Goal: Task Accomplishment & Management: Use online tool/utility

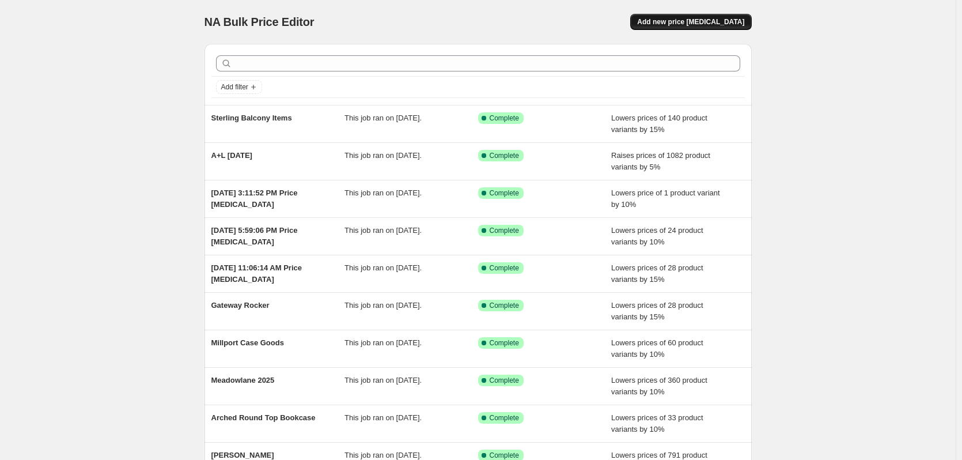
click at [687, 19] on span "Add new price [MEDICAL_DATA]" at bounding box center [690, 21] width 107 height 9
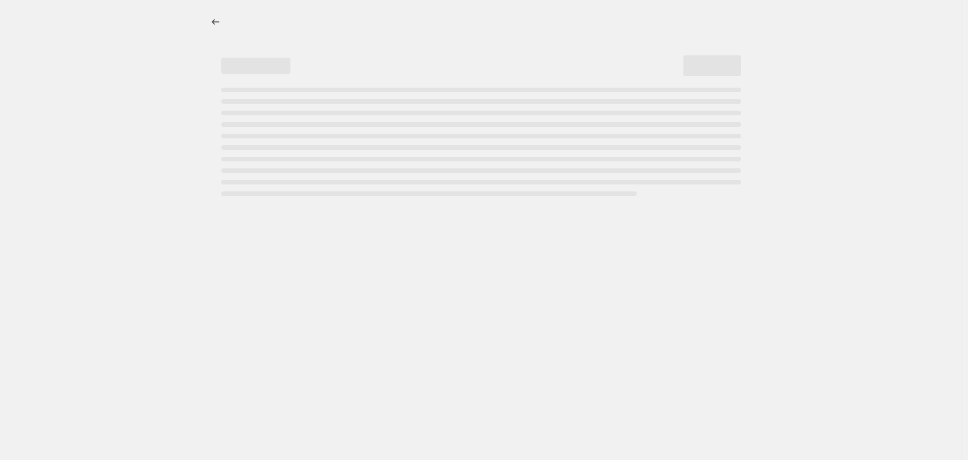
select select "percentage"
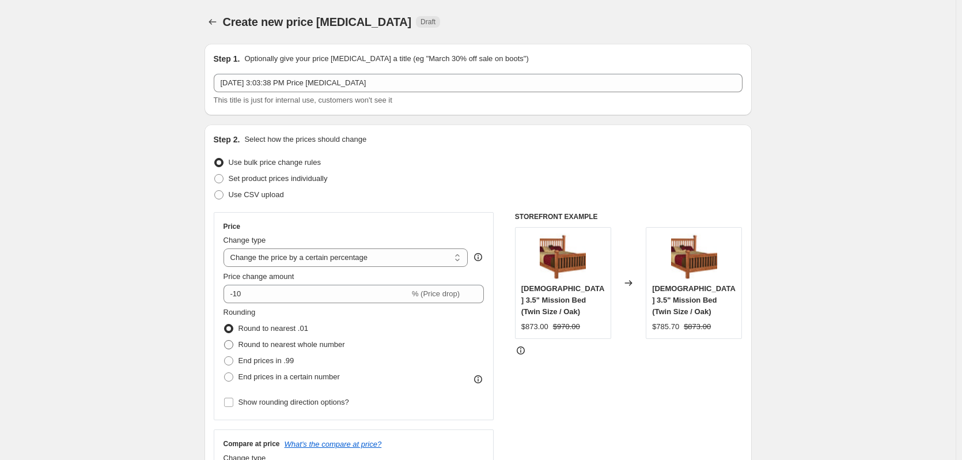
click at [283, 340] on span "Round to nearest whole number" at bounding box center [292, 344] width 107 height 9
click at [225, 340] on input "Round to nearest whole number" at bounding box center [224, 340] width 1 height 1
radio input "true"
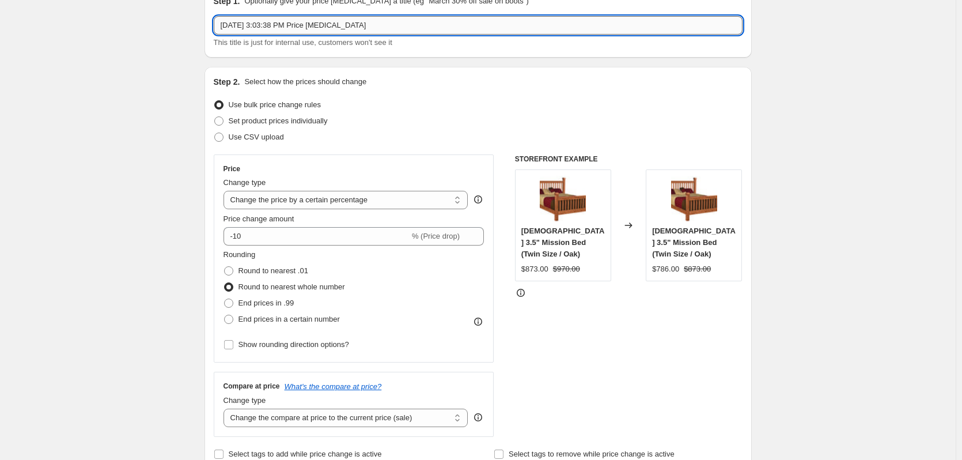
drag, startPoint x: 376, startPoint y: 25, endPoint x: 221, endPoint y: 24, distance: 154.4
click at [221, 24] on input "[DATE] 3:03:38 PM Price [MEDICAL_DATA]" at bounding box center [478, 25] width 529 height 18
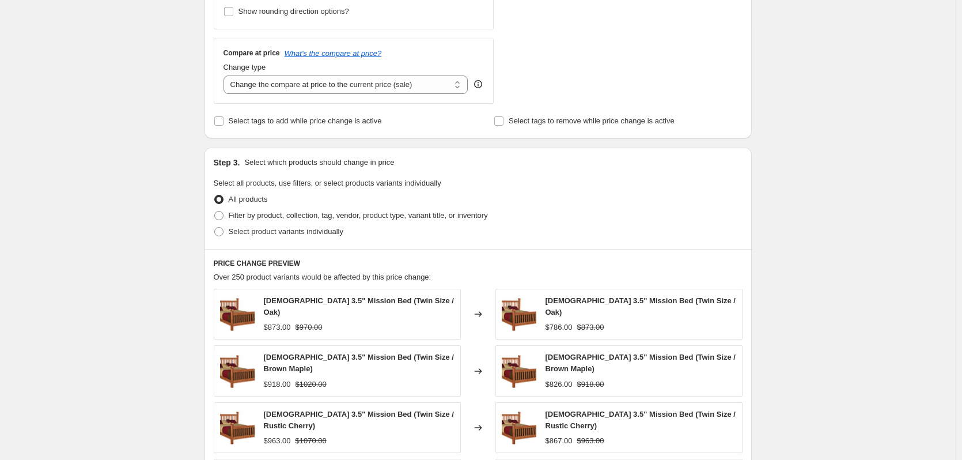
scroll to position [403, 0]
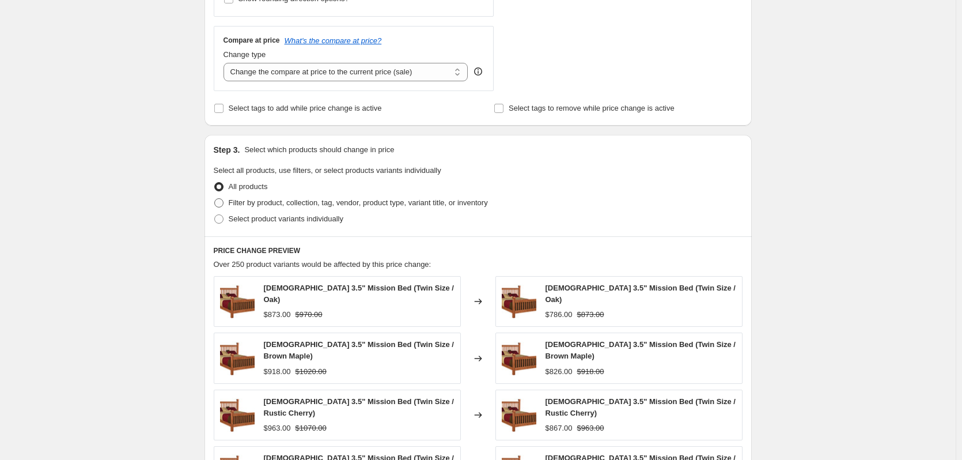
type input "Hide-A-Bed's"
click at [370, 205] on span "Filter by product, collection, tag, vendor, product type, variant title, or inv…" at bounding box center [358, 202] width 259 height 9
click at [215, 199] on input "Filter by product, collection, tag, vendor, product type, variant title, or inv…" at bounding box center [214, 198] width 1 height 1
radio input "true"
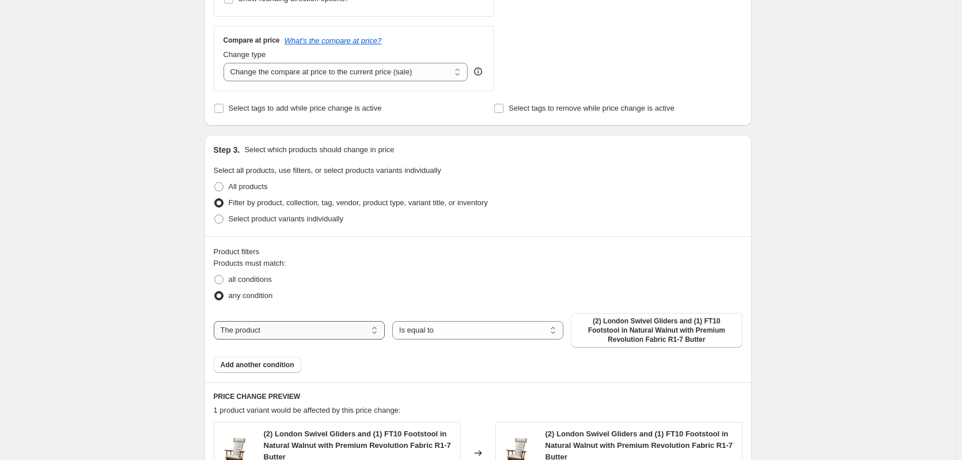
click at [327, 338] on select "The product The product's collection The product's tag The product's vendor The…" at bounding box center [299, 330] width 171 height 18
select select "collection"
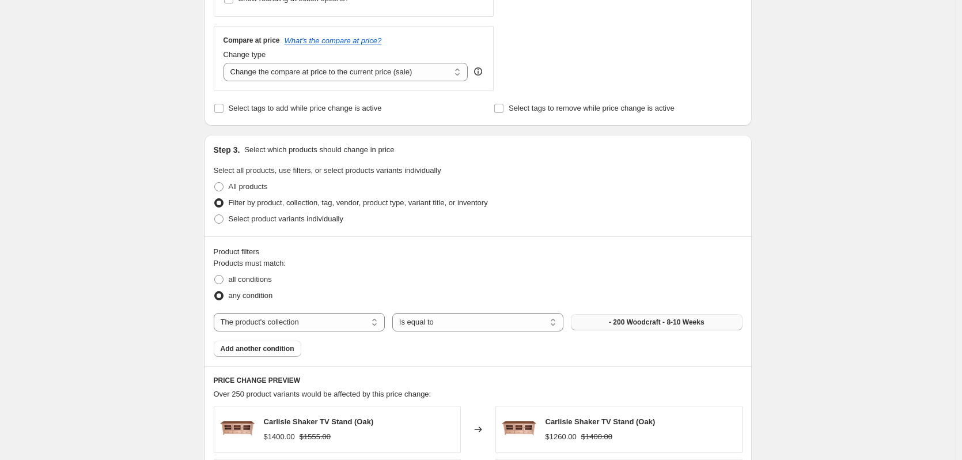
click at [641, 328] on button "- 200 Woodcraft - 8-10 Weeks" at bounding box center [656, 322] width 171 height 16
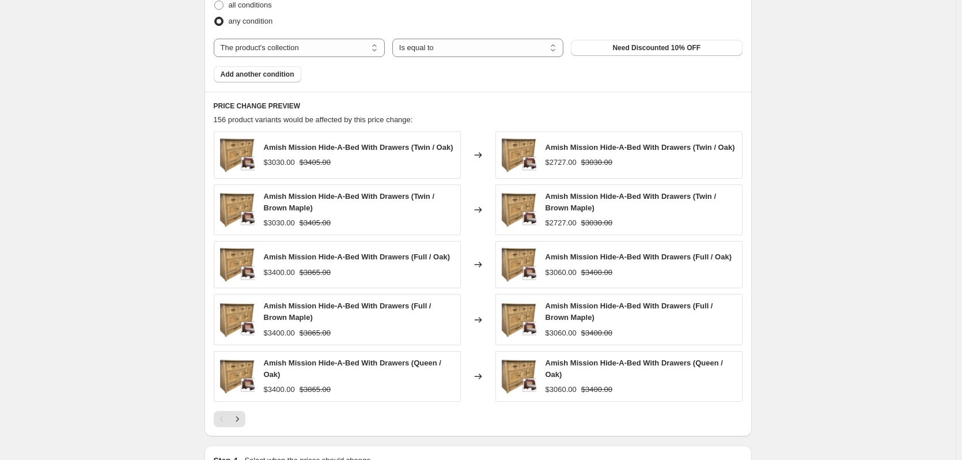
scroll to position [691, 0]
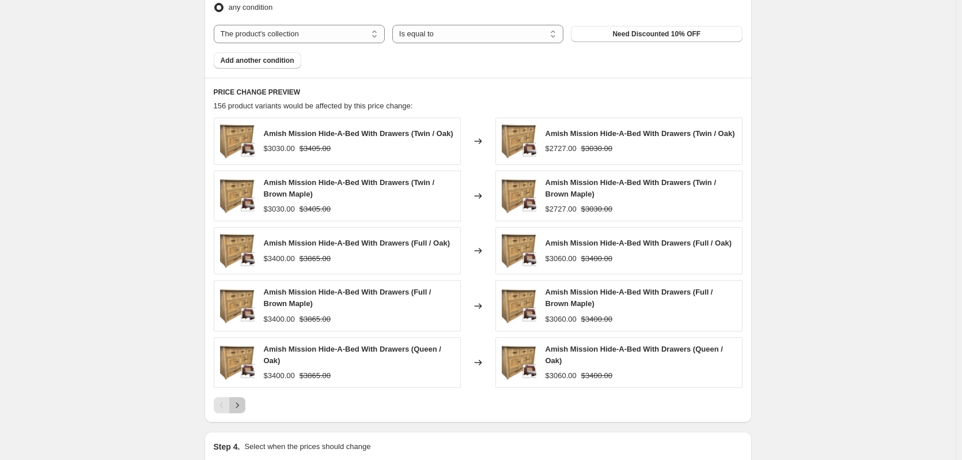
click at [243, 408] on icon "Next" at bounding box center [238, 405] width 12 height 12
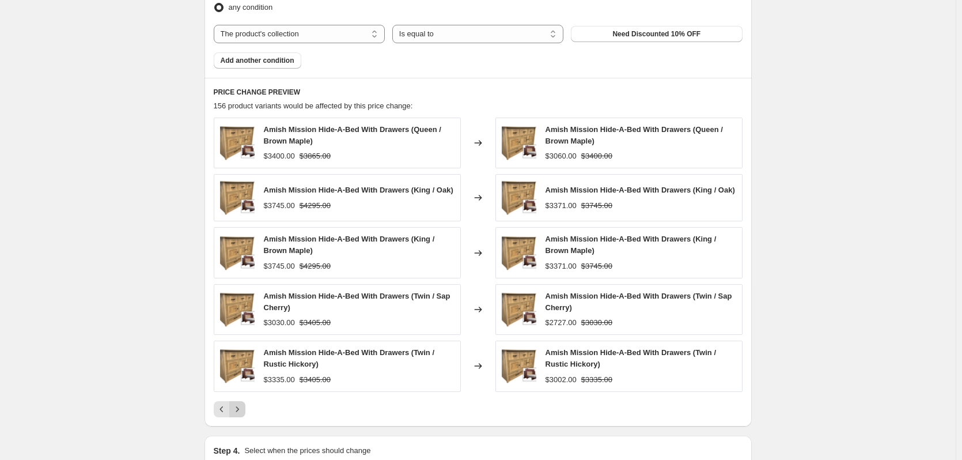
click at [243, 408] on icon "Next" at bounding box center [238, 409] width 12 height 12
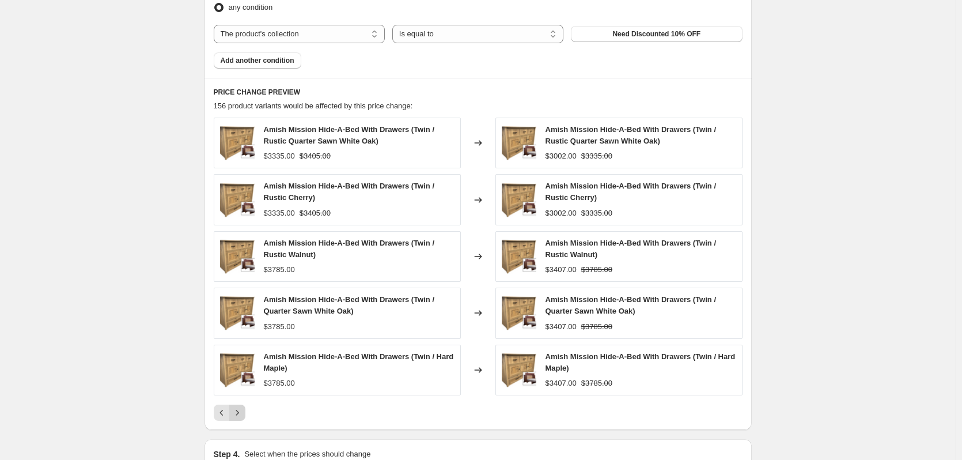
click at [243, 408] on icon "Next" at bounding box center [238, 413] width 12 height 12
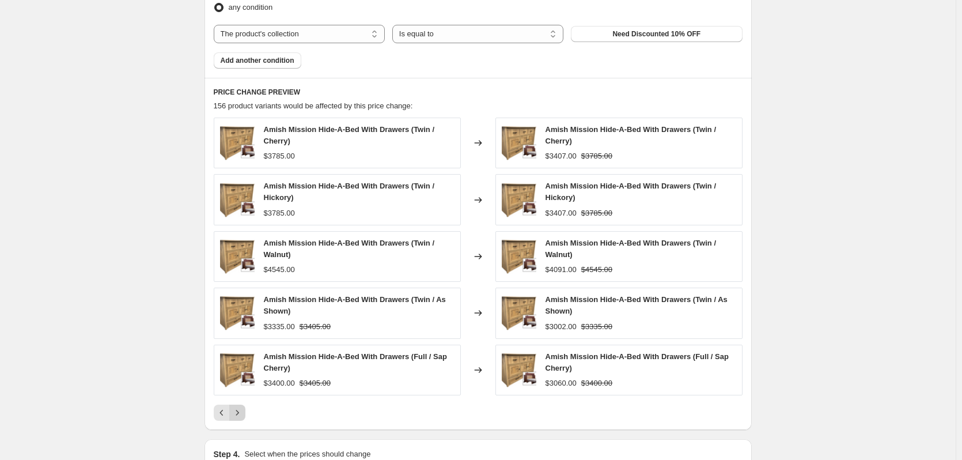
click at [243, 408] on icon "Next" at bounding box center [238, 413] width 12 height 12
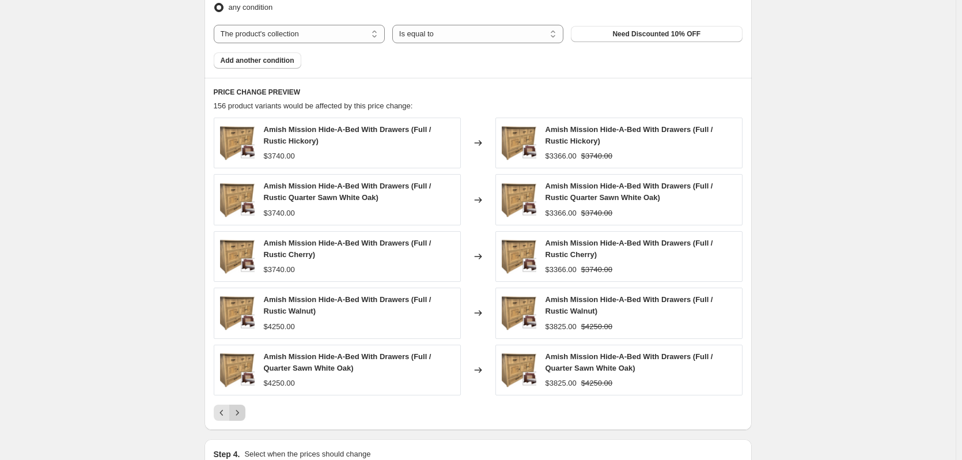
click at [243, 408] on icon "Next" at bounding box center [238, 413] width 12 height 12
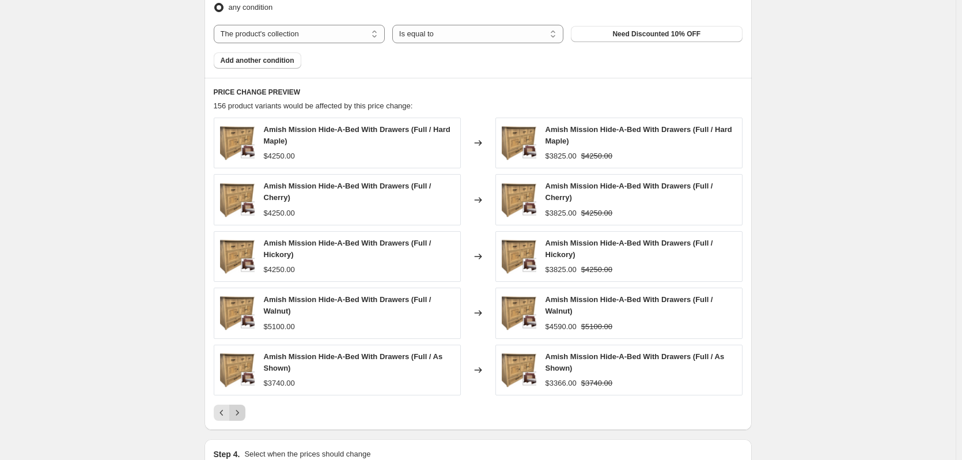
click at [243, 408] on icon "Next" at bounding box center [238, 413] width 12 height 12
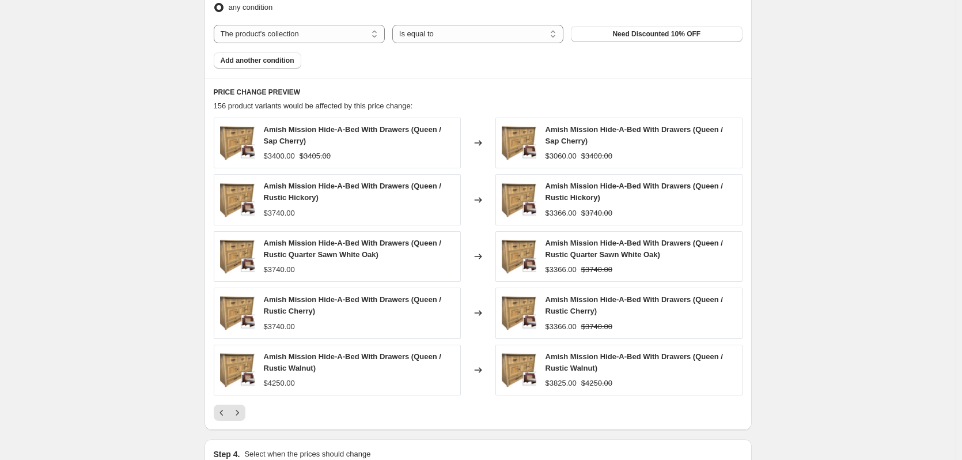
click at [243, 408] on icon "Next" at bounding box center [238, 413] width 12 height 12
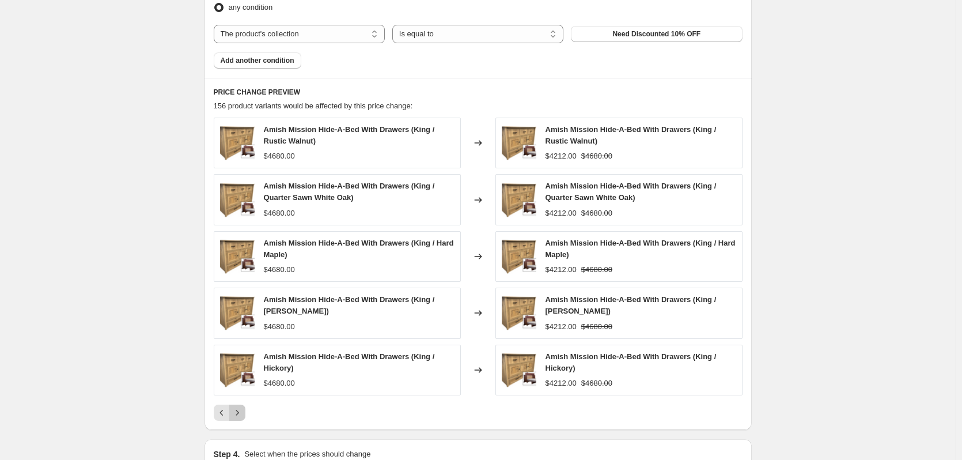
click at [243, 408] on icon "Next" at bounding box center [238, 413] width 12 height 12
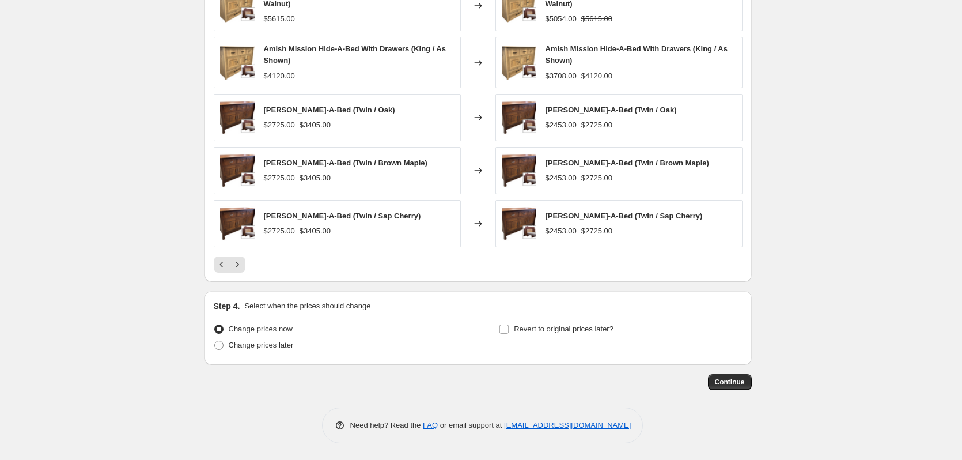
scroll to position [830, 0]
click at [719, 385] on span "Continue" at bounding box center [730, 381] width 30 height 9
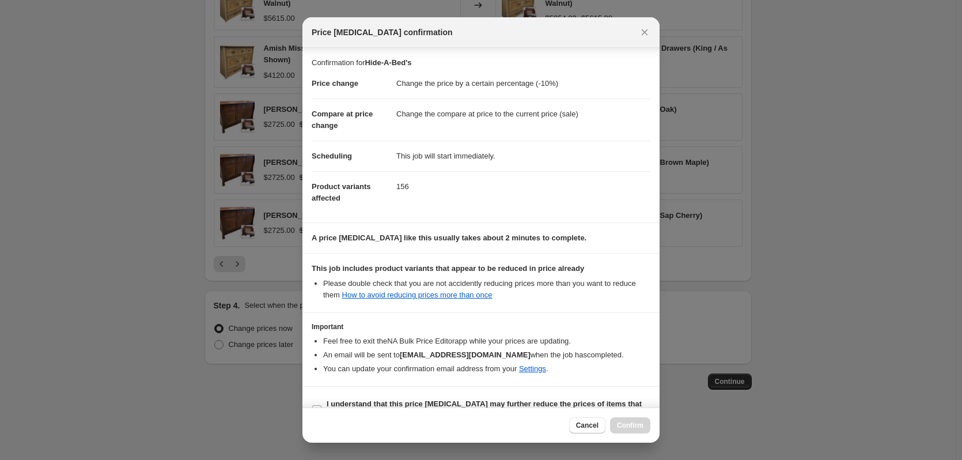
scroll to position [25, 0]
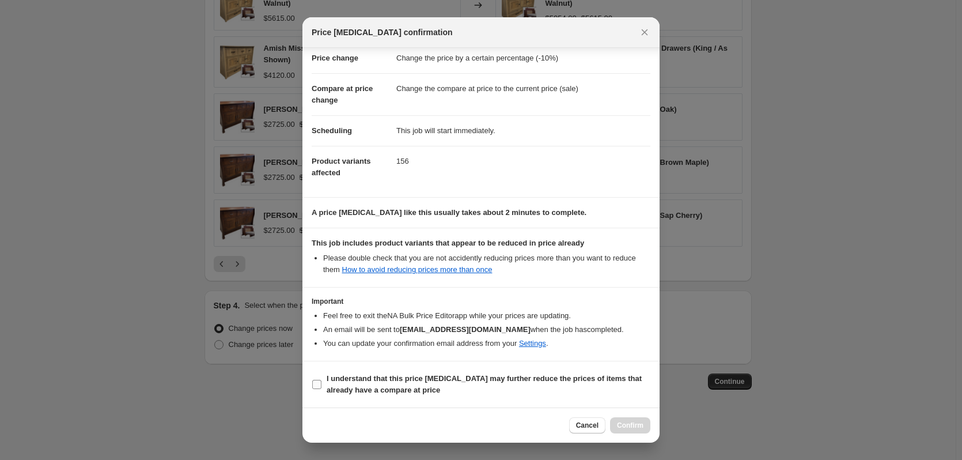
click at [494, 384] on span "I understand that this price [MEDICAL_DATA] may further reduce the prices of it…" at bounding box center [489, 384] width 324 height 23
click at [321, 384] on input "I understand that this price [MEDICAL_DATA] may further reduce the prices of it…" at bounding box center [316, 384] width 9 height 9
checkbox input "true"
click at [633, 419] on button "Confirm" at bounding box center [630, 425] width 40 height 16
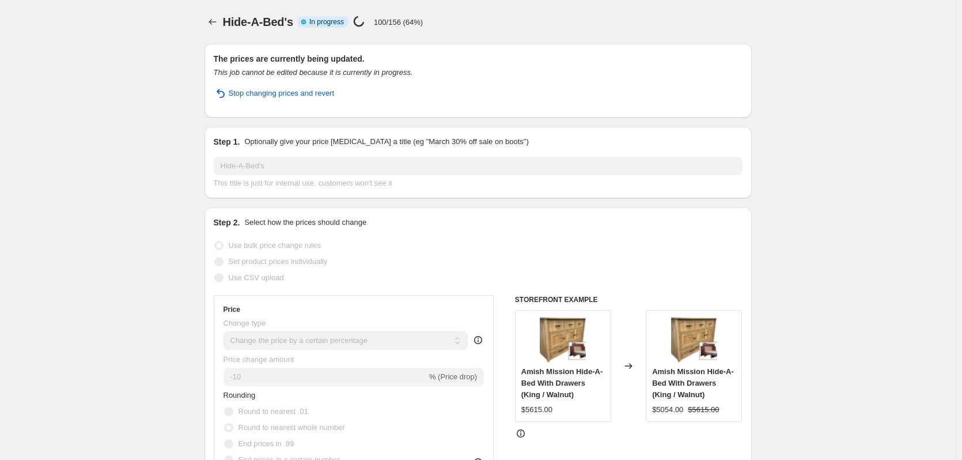
select select "percentage"
select select "collection"
